Goal: Find contact information: Find contact information

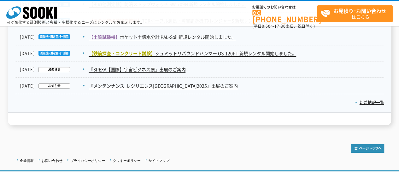
scroll to position [1135, 0]
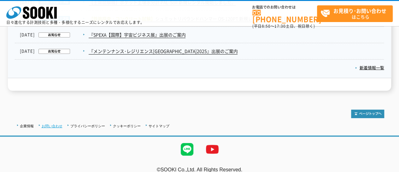
click at [49, 124] on link "お問い合わせ" at bounding box center [52, 126] width 21 height 4
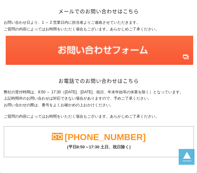
scroll to position [81, 0]
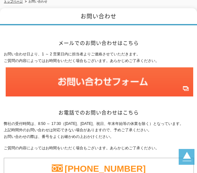
click at [127, 116] on div "メールでのお問い合わせはこちら お問い合わせ日より、1 ～ 2 営業日内に担当者よりご連絡させていただきます。 ご質問の内容によってはお時間をいただく場合もご…" at bounding box center [98, 115] width 189 height 180
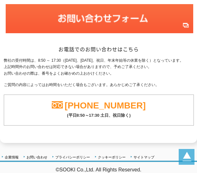
scroll to position [0, 0]
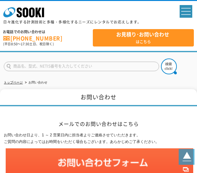
click at [187, 12] on p "spMenu" at bounding box center [185, 11] width 13 height 13
click at [185, 14] on p "spMenu" at bounding box center [185, 11] width 13 height 13
